Goal: Task Accomplishment & Management: Complete application form

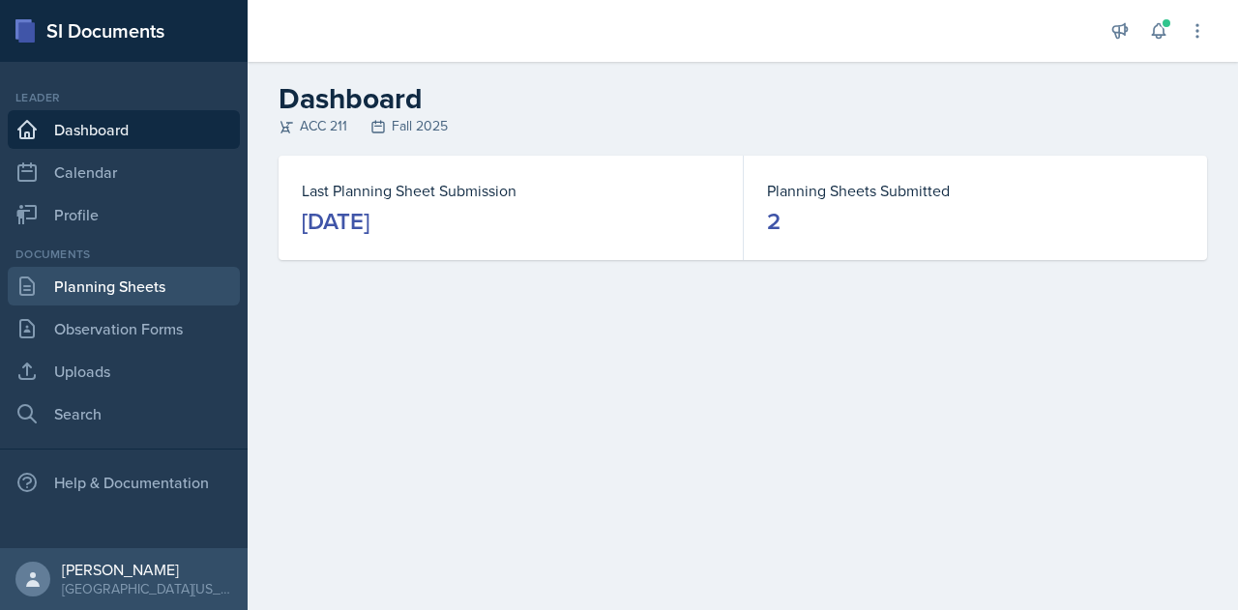
click at [155, 288] on link "Planning Sheets" at bounding box center [124, 286] width 232 height 39
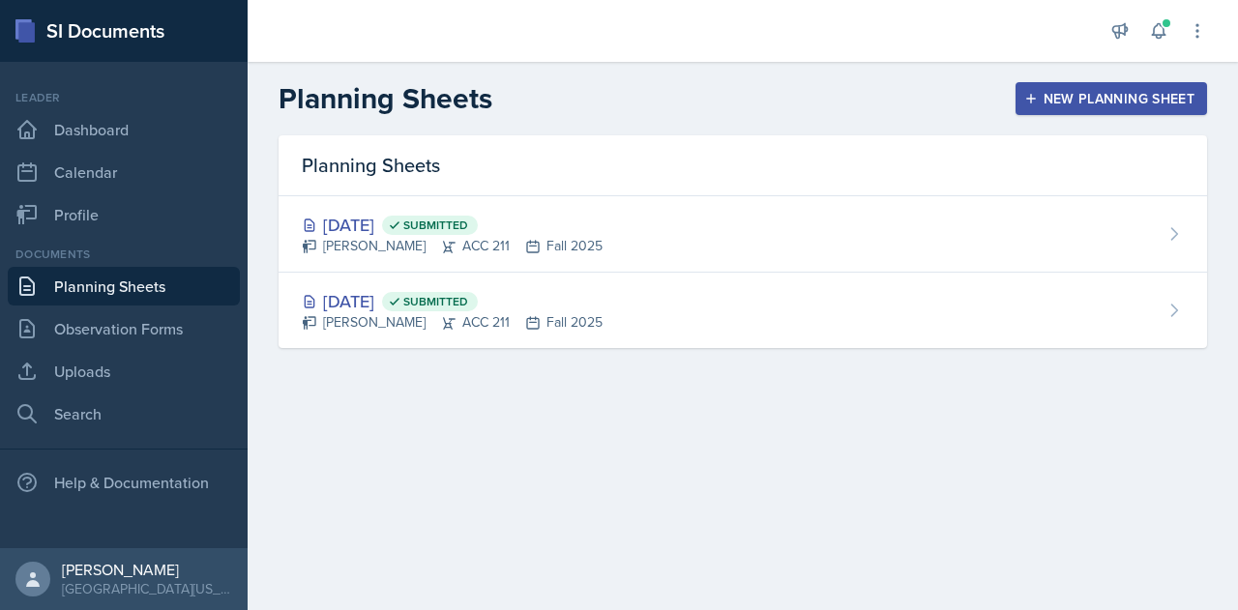
click at [1055, 92] on div "New Planning Sheet" at bounding box center [1111, 98] width 166 height 15
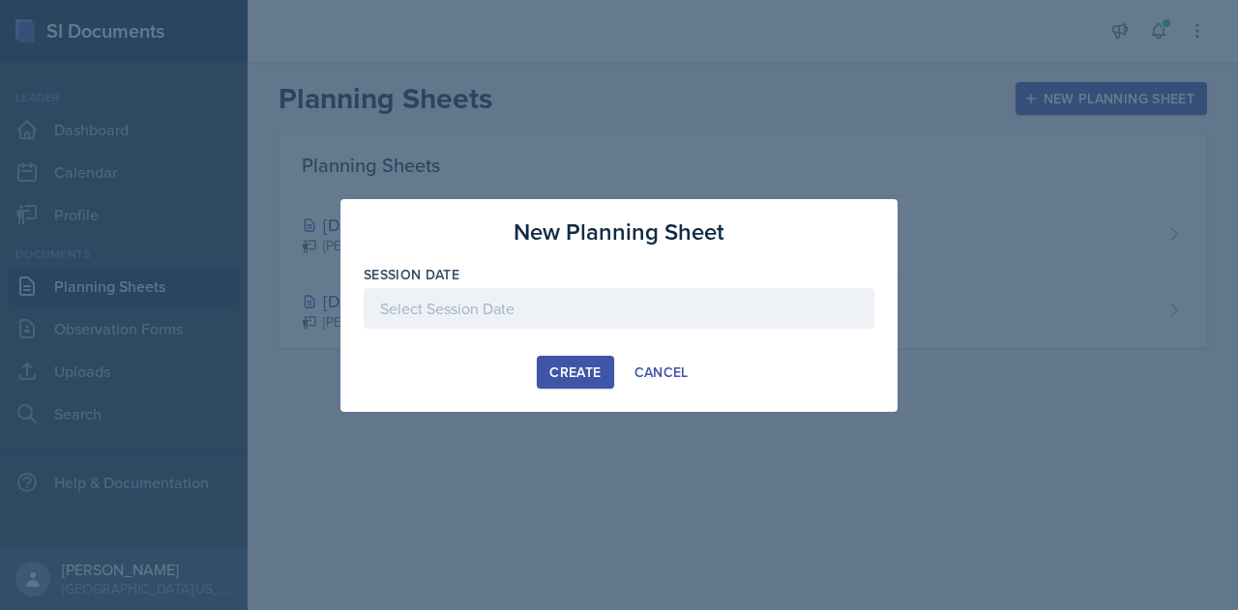
click at [571, 309] on div at bounding box center [619, 308] width 511 height 41
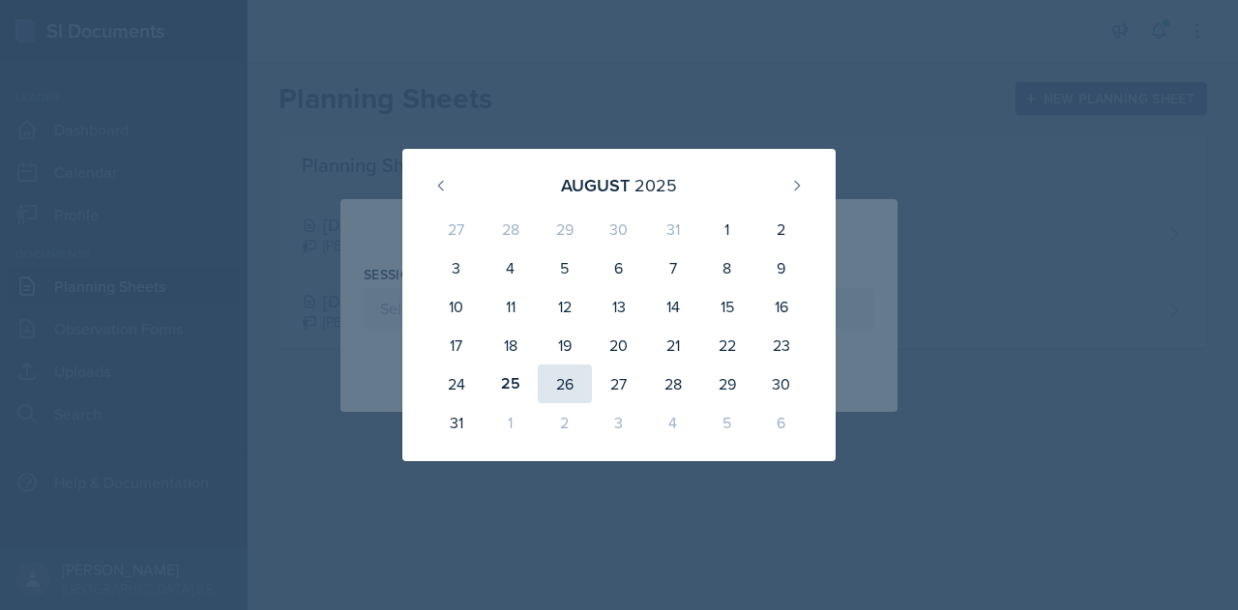
click at [557, 383] on div "26" at bounding box center [565, 384] width 54 height 39
type input "[DATE]"
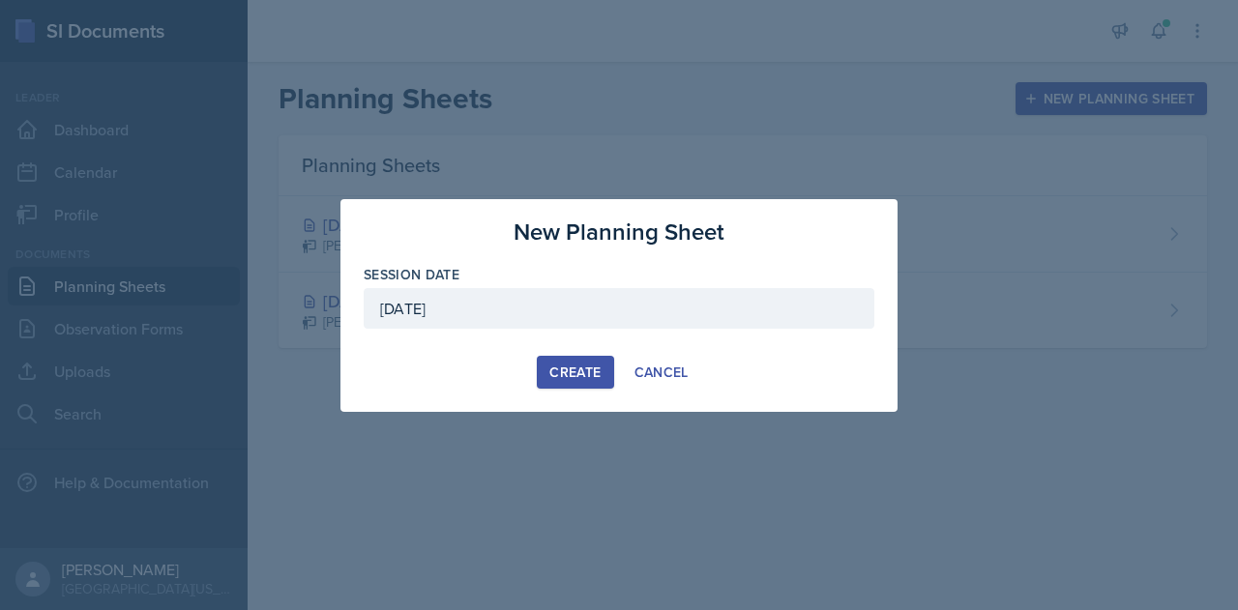
click at [573, 377] on div "Create" at bounding box center [574, 372] width 51 height 15
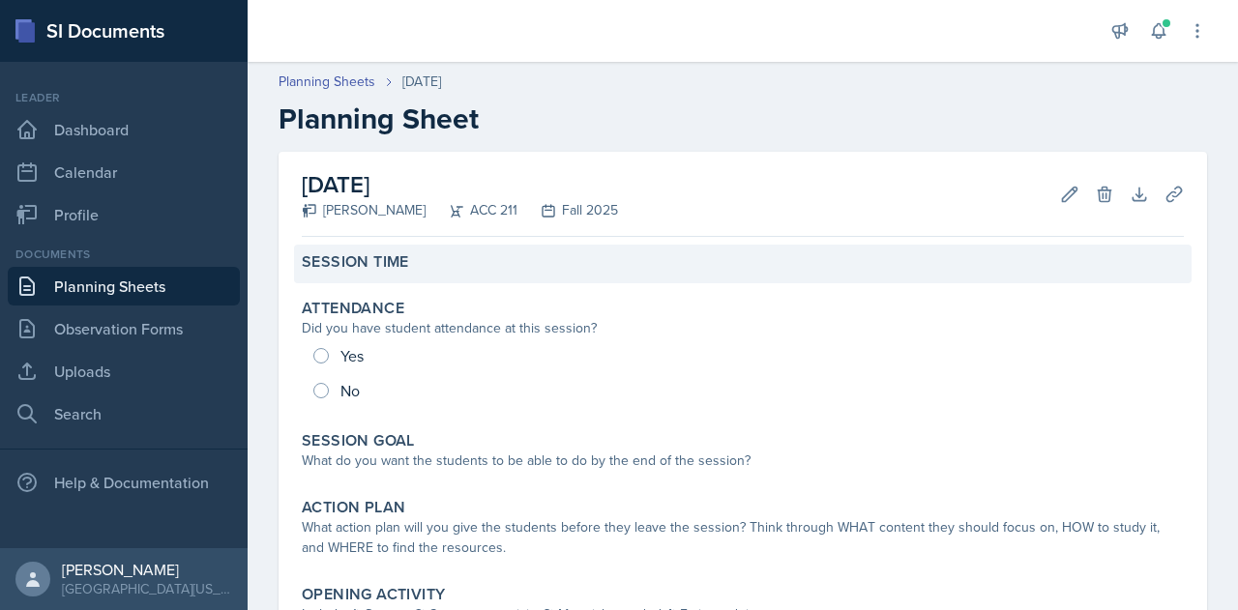
click at [421, 254] on div "Session Time" at bounding box center [743, 261] width 882 height 19
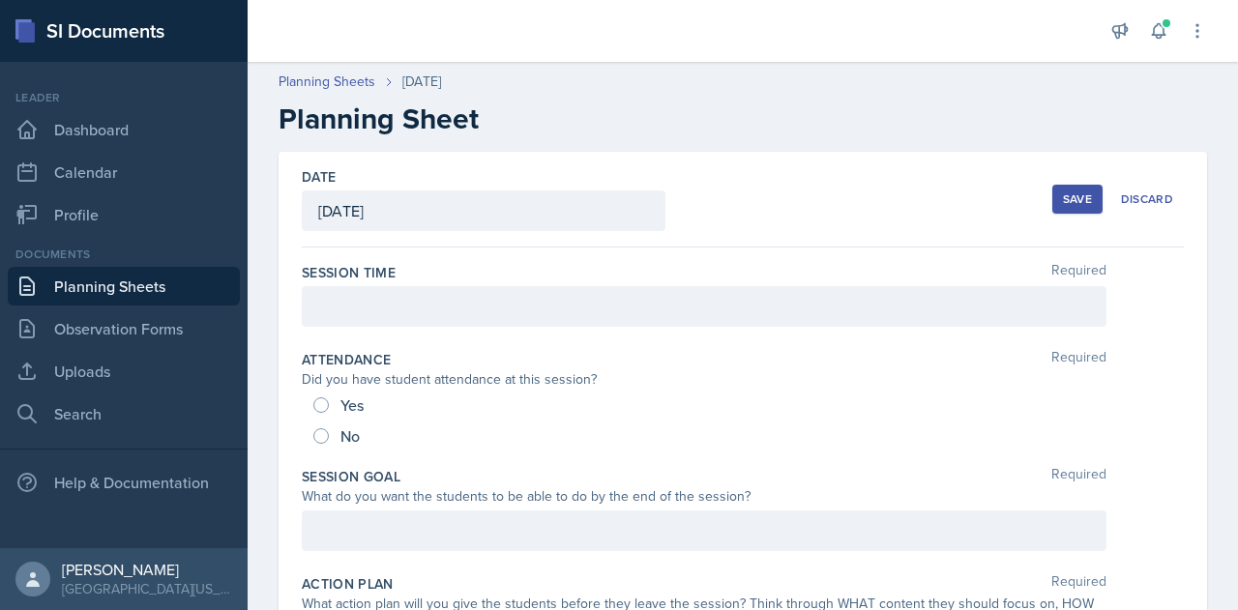
click at [429, 320] on div at bounding box center [704, 306] width 805 height 41
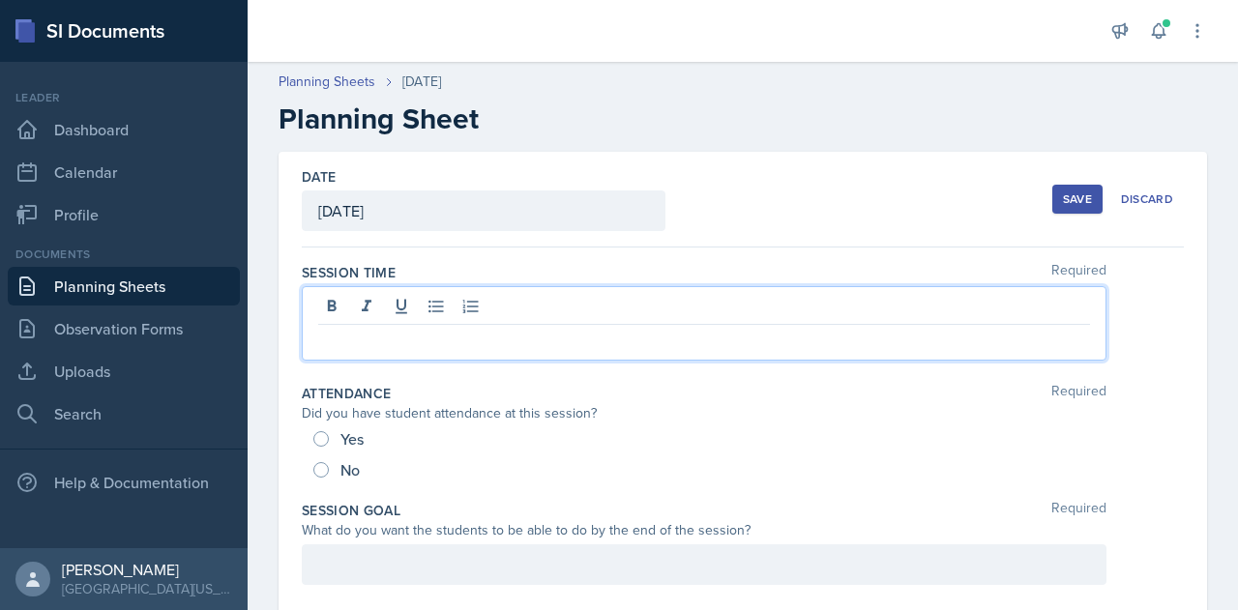
click at [666, 343] on p at bounding box center [704, 340] width 772 height 23
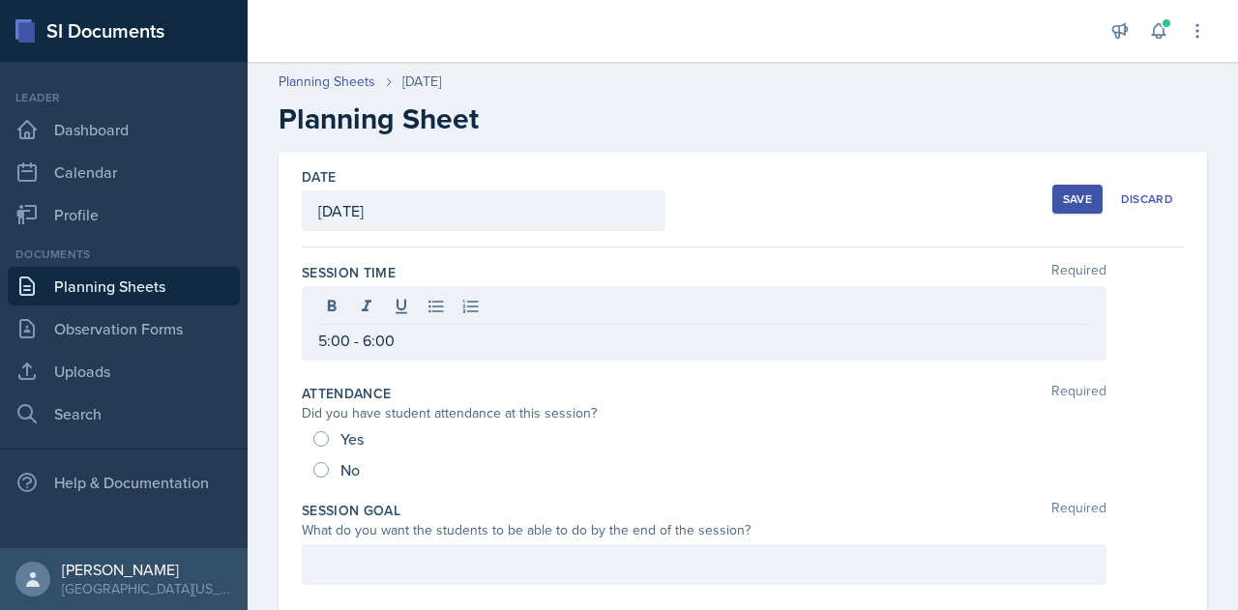
click at [868, 214] on div "Date [DATE] [DATE] 27 28 29 30 31 1 2 3 4 5 6 7 8 9 10 11 12 13 14 15 16 17 18 …" at bounding box center [743, 200] width 882 height 96
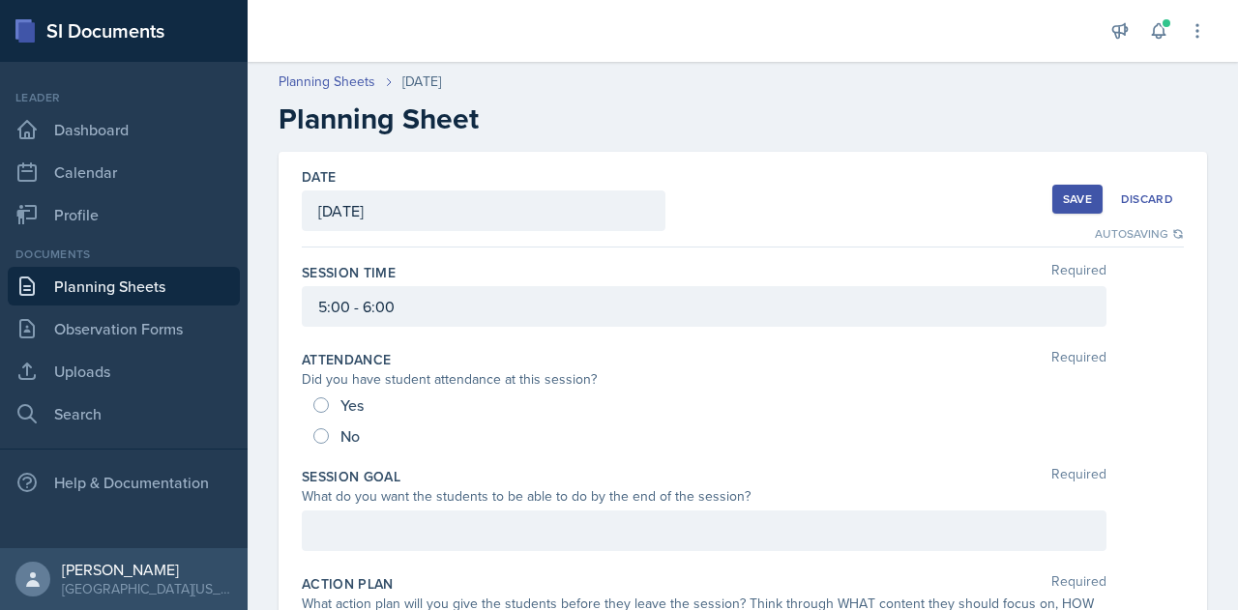
click at [1068, 202] on div "Save" at bounding box center [1077, 199] width 29 height 15
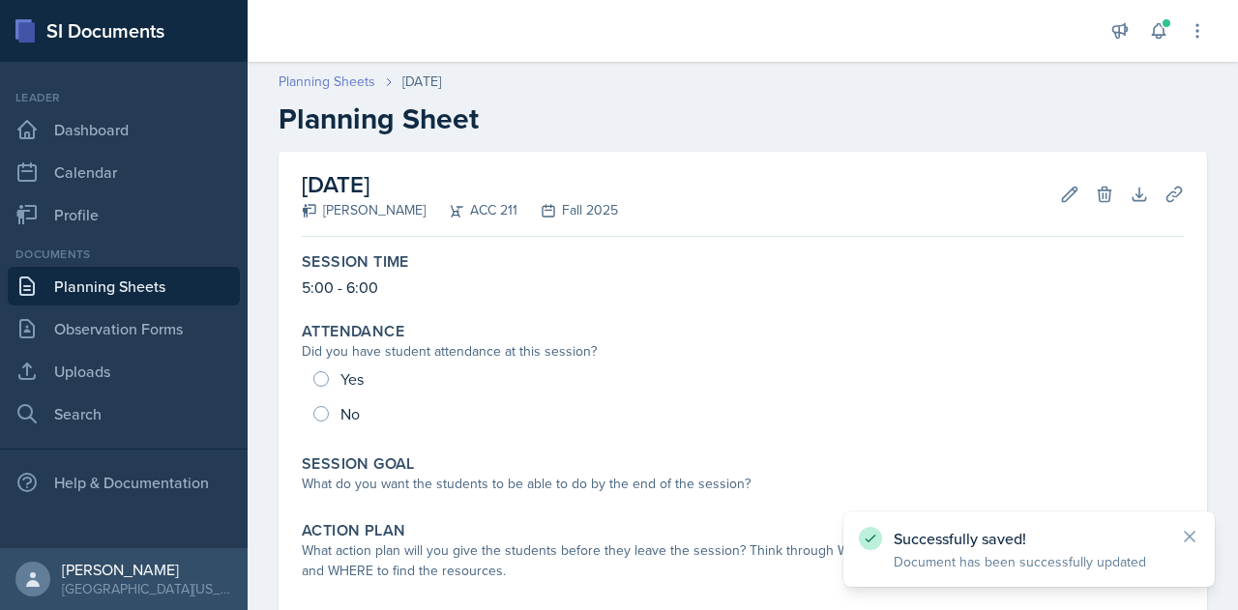
click at [303, 78] on link "Planning Sheets" at bounding box center [327, 82] width 97 height 20
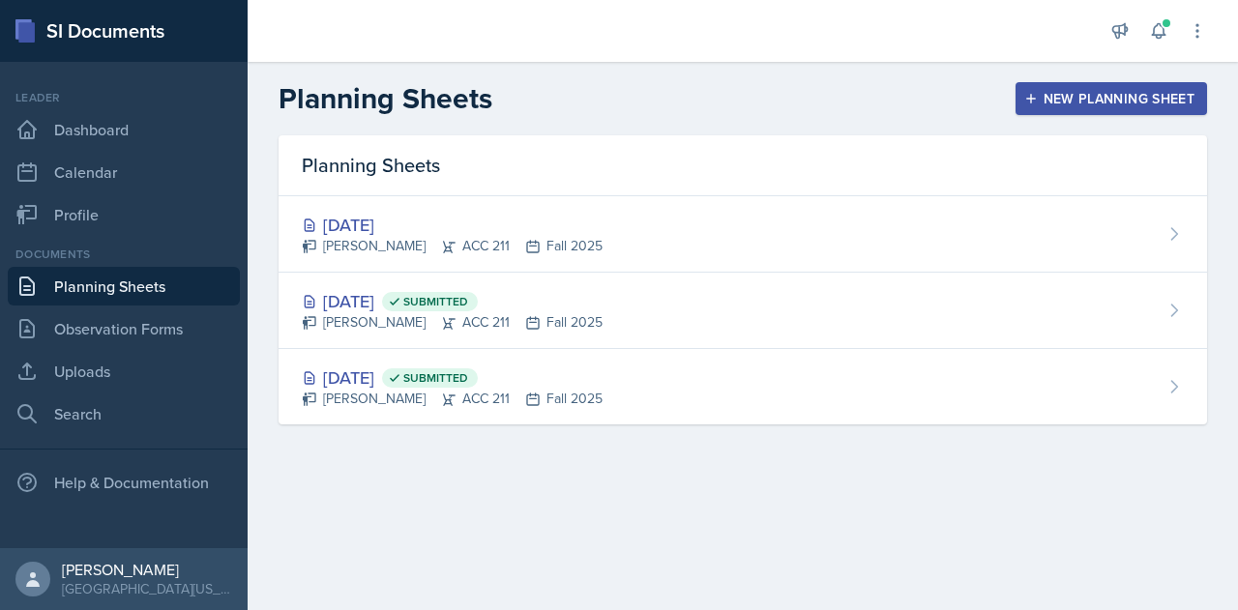
click at [795, 489] on main "Planning Sheets New Planning Sheet Planning Sheets [DATE] [PERSON_NAME] ACC 211…" at bounding box center [743, 336] width 991 height 548
click at [1140, 100] on div "New Planning Sheet" at bounding box center [1111, 98] width 166 height 15
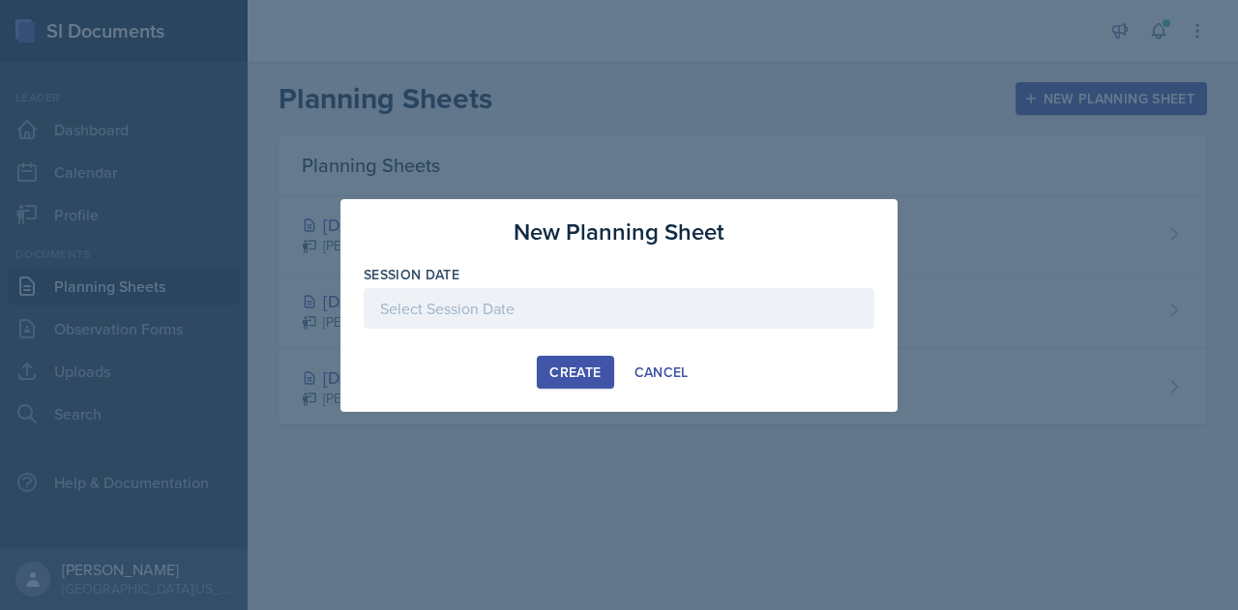
click at [571, 310] on div at bounding box center [619, 308] width 511 height 41
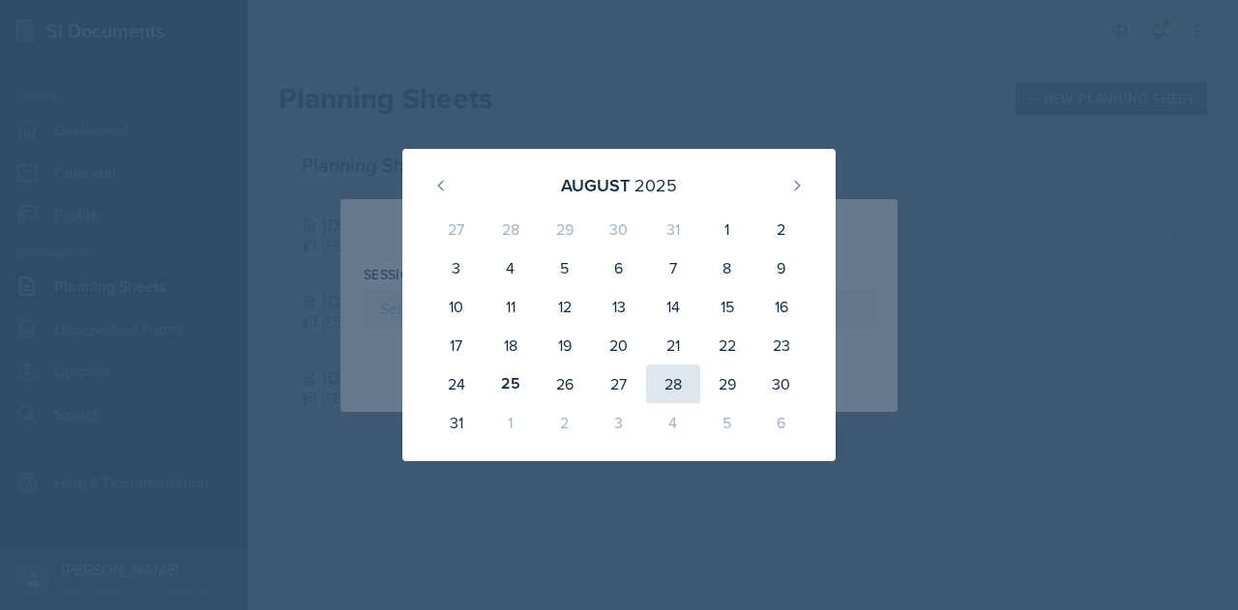
click at [670, 390] on div "28" at bounding box center [673, 384] width 54 height 39
type input "[DATE]"
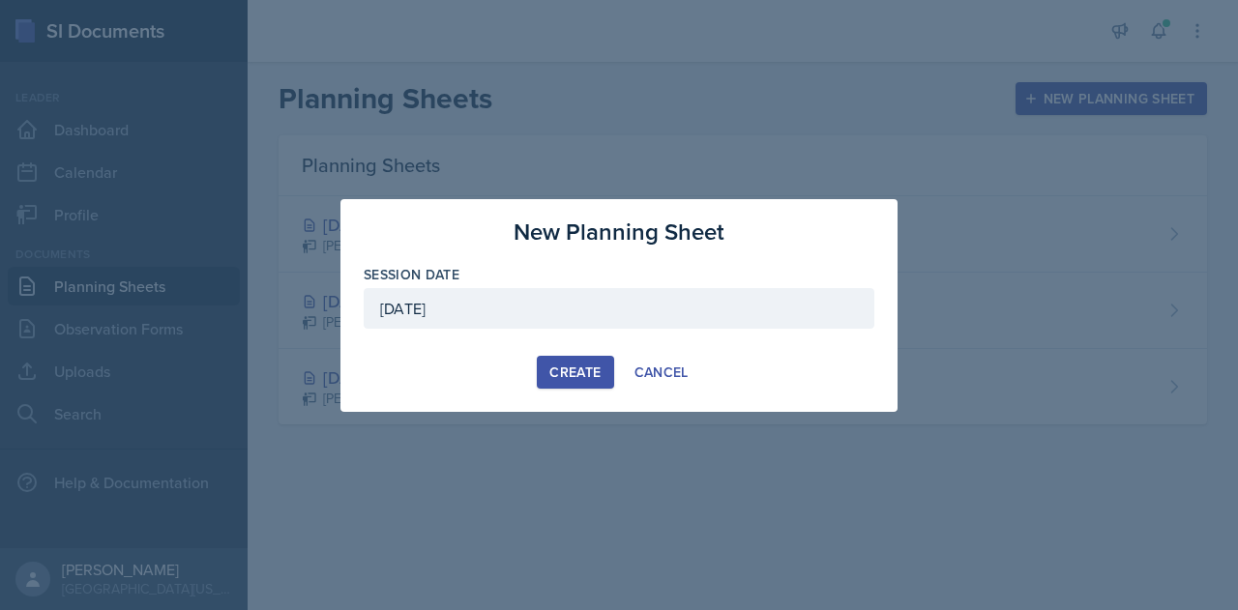
click at [573, 378] on div "Create" at bounding box center [574, 372] width 51 height 15
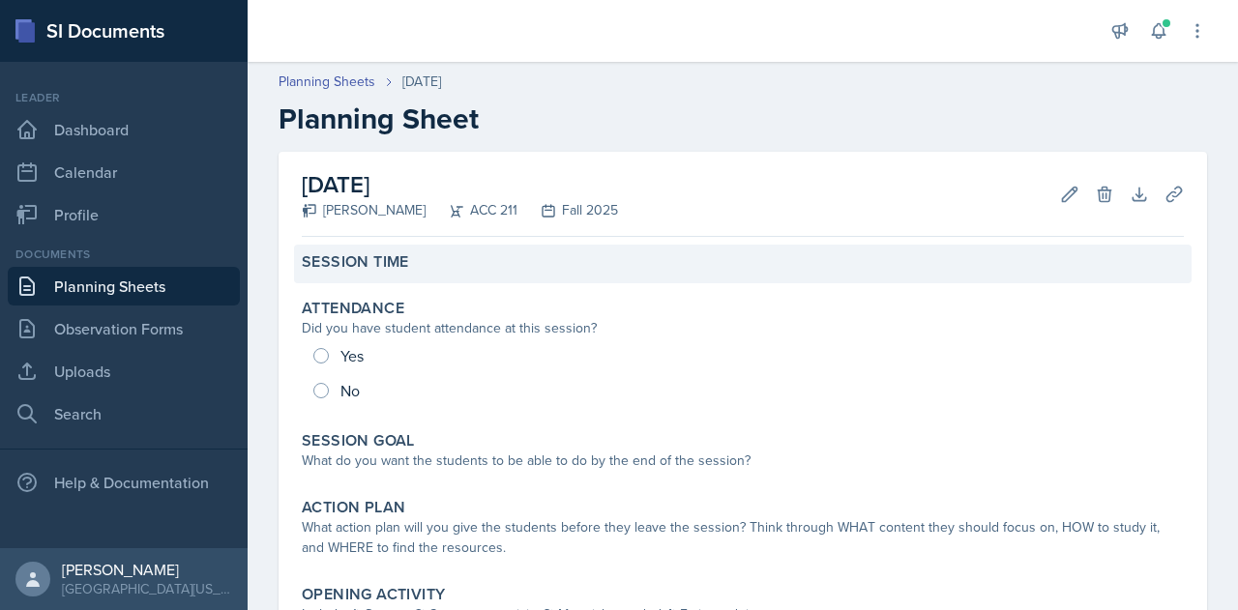
click at [401, 264] on label "Session Time" at bounding box center [355, 261] width 107 height 19
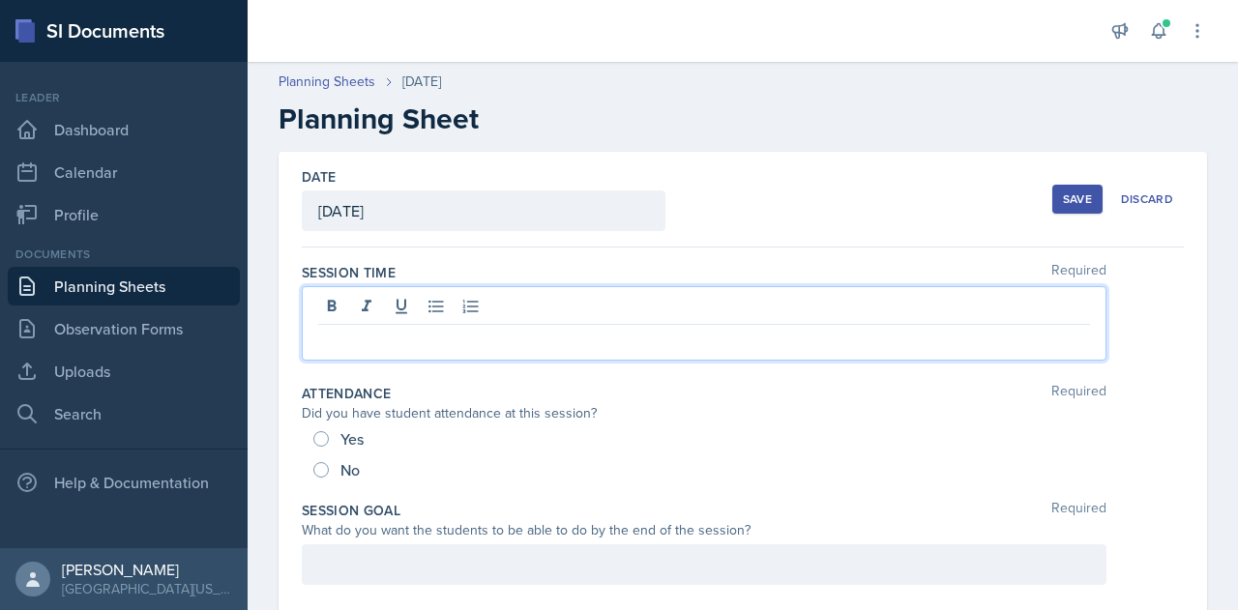
click at [428, 309] on div at bounding box center [704, 323] width 805 height 74
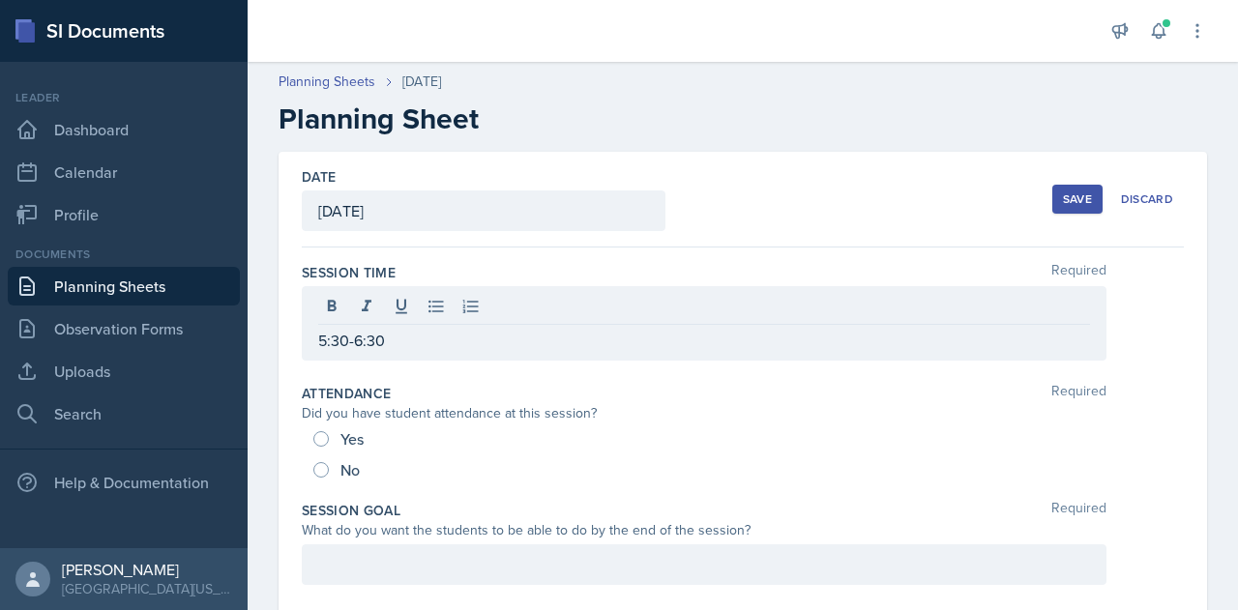
click at [786, 193] on div "Date [DATE] [DATE] 27 28 29 30 31 1 2 3 4 5 6 7 8 9 10 11 12 13 14 15 16 17 18 …" at bounding box center [743, 200] width 882 height 96
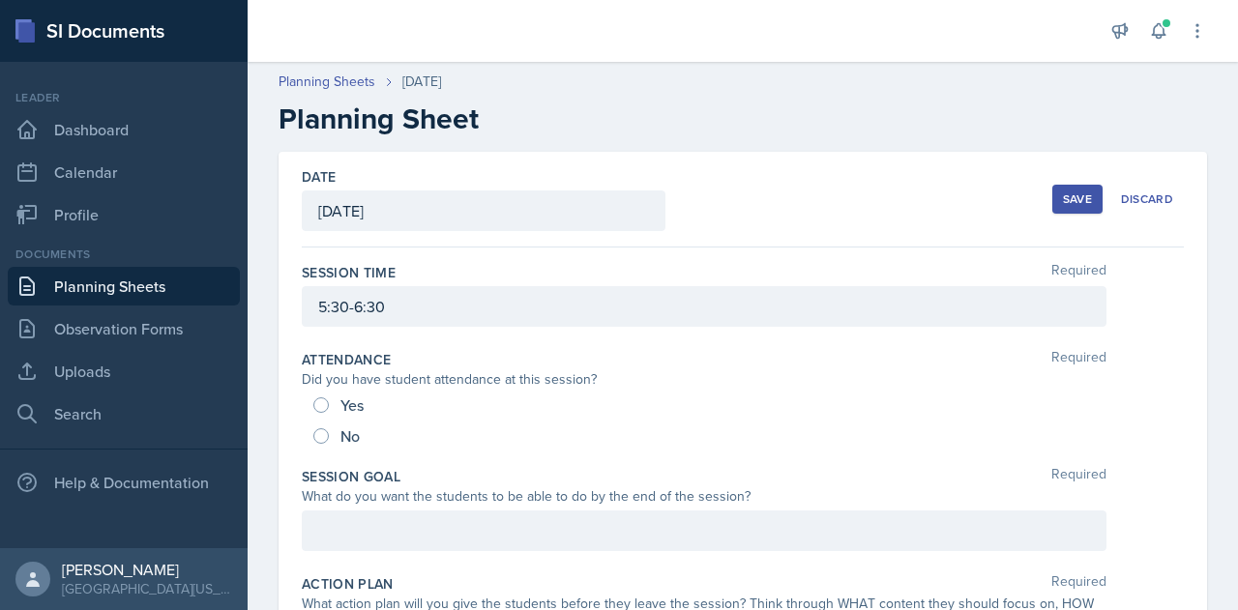
click at [1063, 201] on div "Save" at bounding box center [1077, 199] width 29 height 15
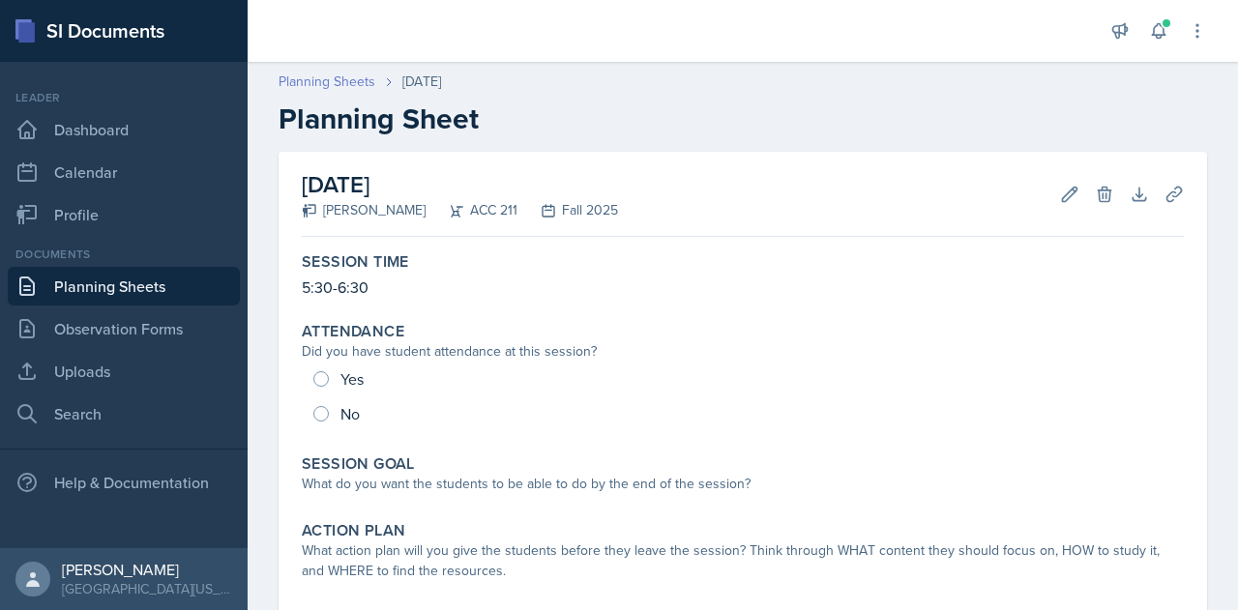
click at [309, 81] on link "Planning Sheets" at bounding box center [327, 82] width 97 height 20
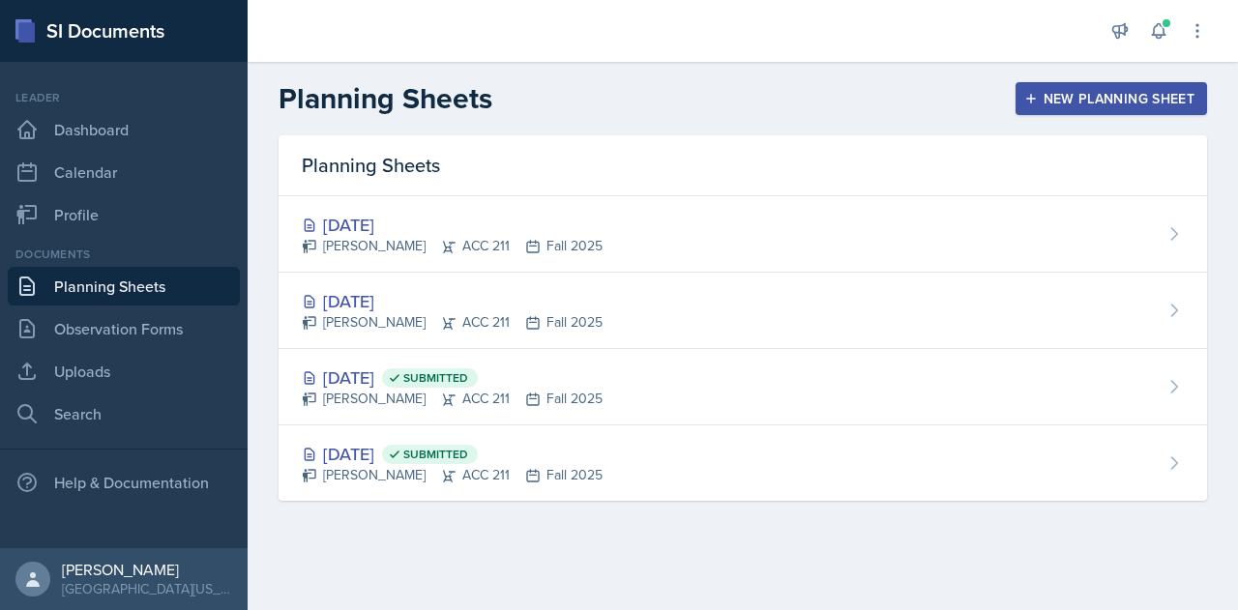
click at [576, 545] on div "Planning Sheets [DATE] [PERSON_NAME] ACC 211 Fall 2025 [DATE] [PERSON_NAME] ACC…" at bounding box center [743, 341] width 991 height 412
